Goal: Navigation & Orientation: Find specific page/section

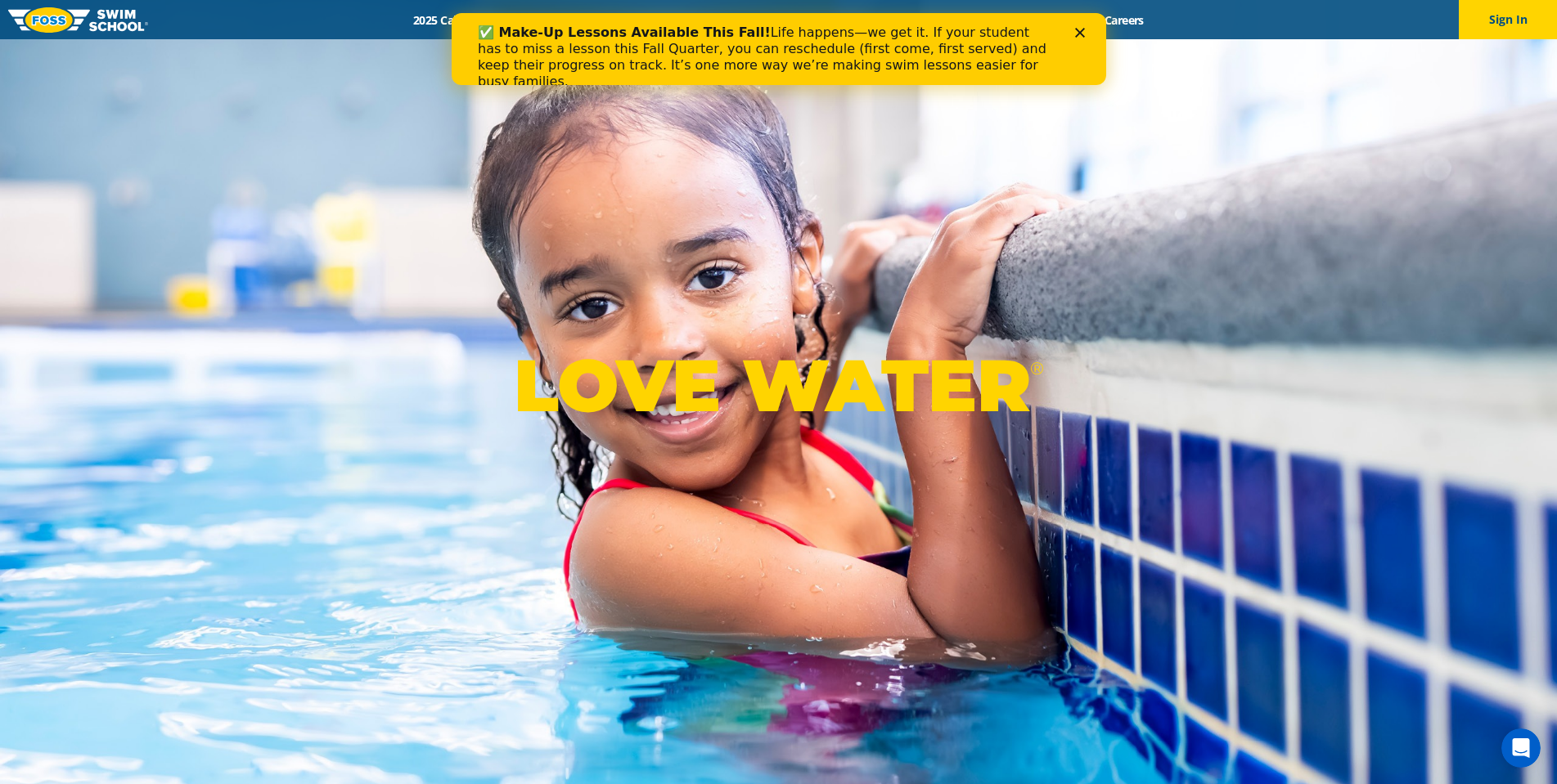
click at [1082, 32] on icon "Close" at bounding box center [1080, 33] width 10 height 10
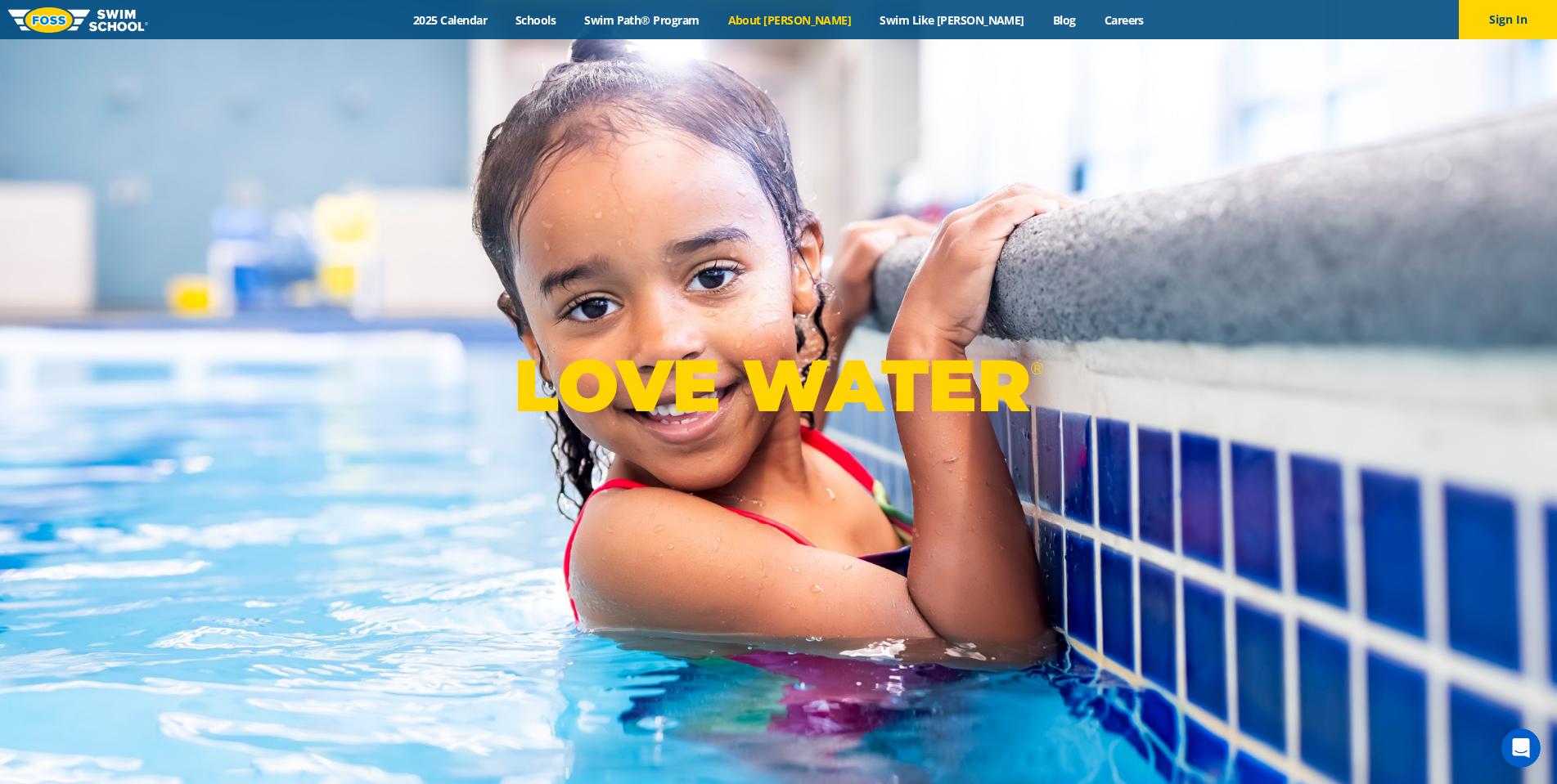
click at [800, 16] on link "About [PERSON_NAME]" at bounding box center [789, 20] width 152 height 15
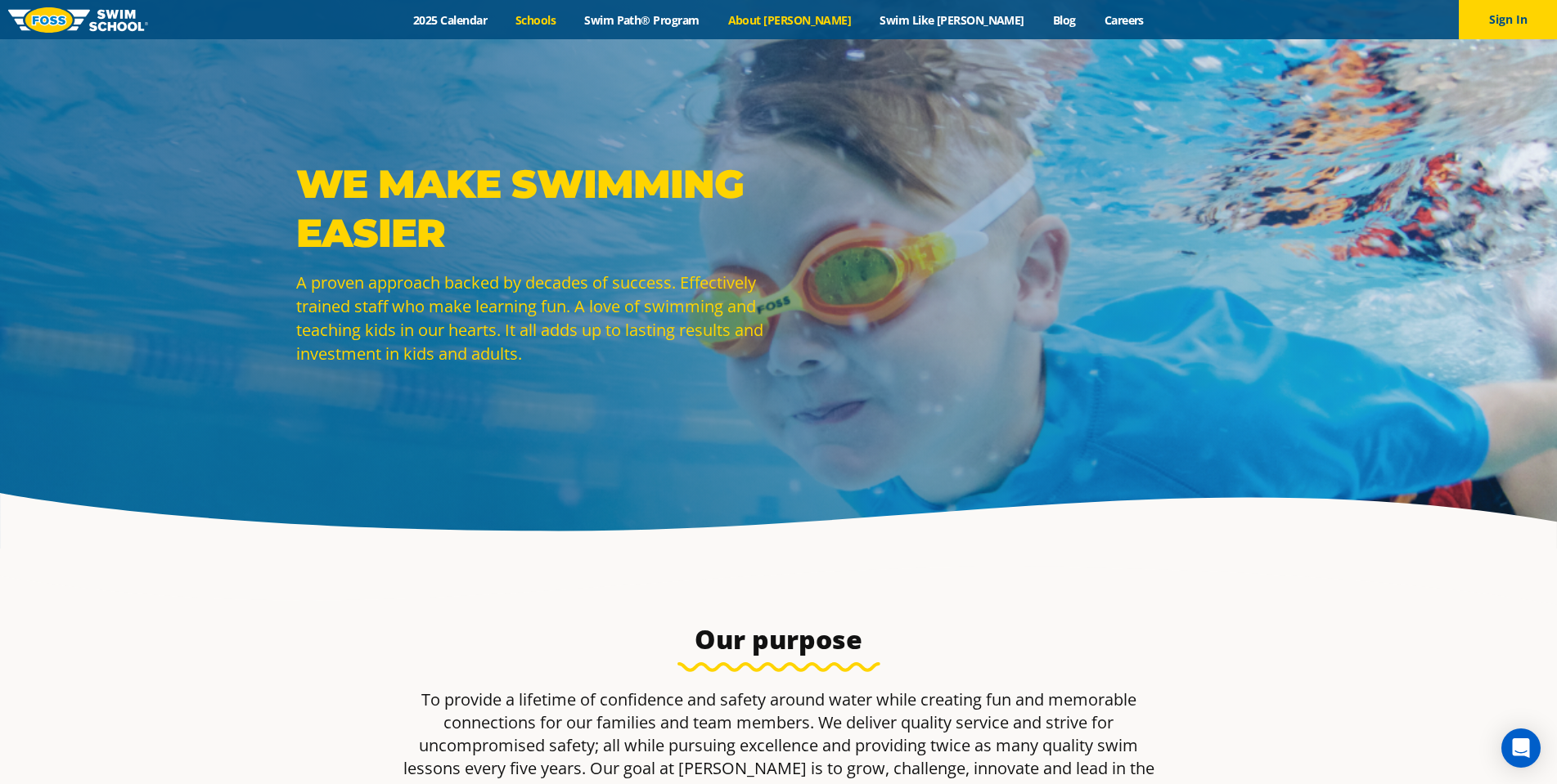
click at [570, 18] on link "Schools" at bounding box center [536, 20] width 68 height 15
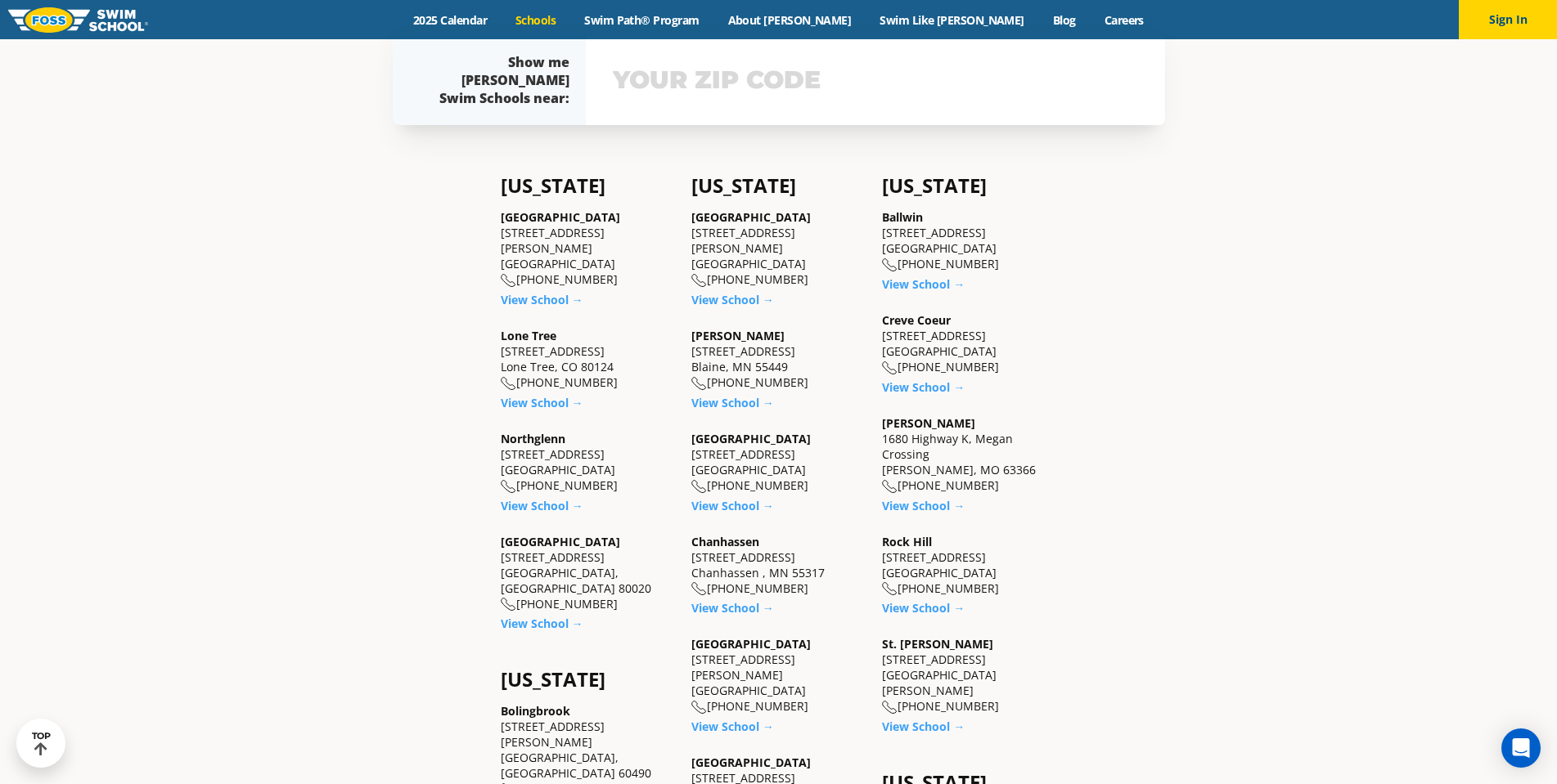
scroll to position [327, 0]
